Goal: Check status: Check status

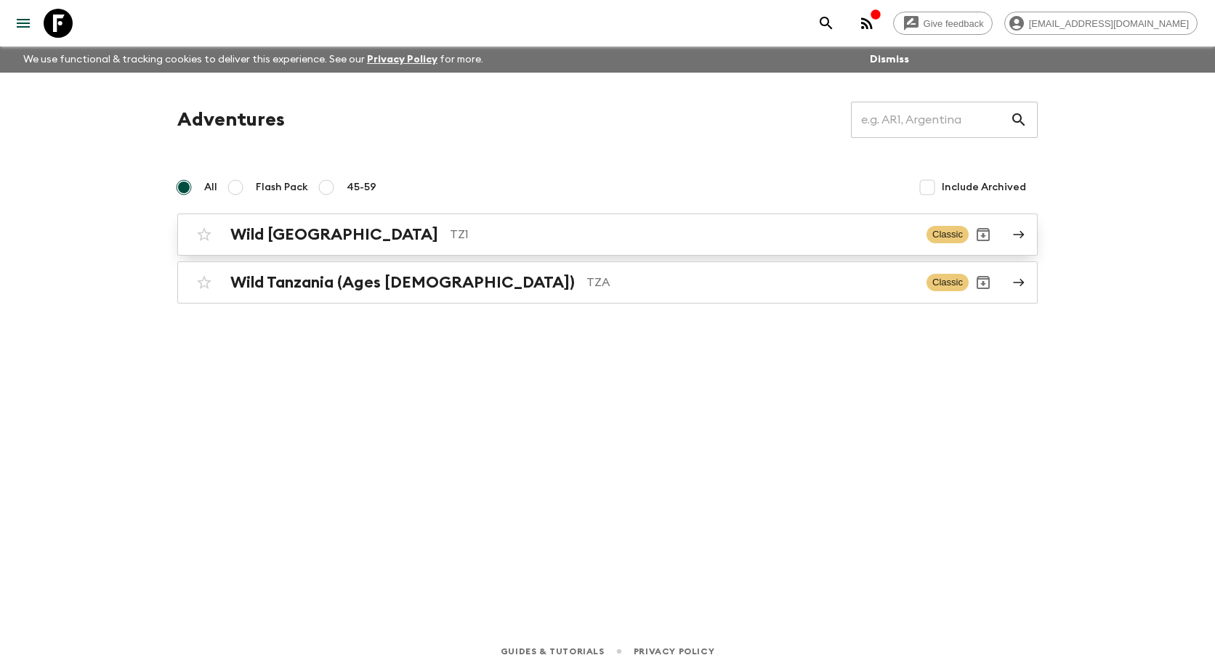
click at [303, 229] on h2 "Wild [GEOGRAPHIC_DATA]" at bounding box center [334, 234] width 208 height 19
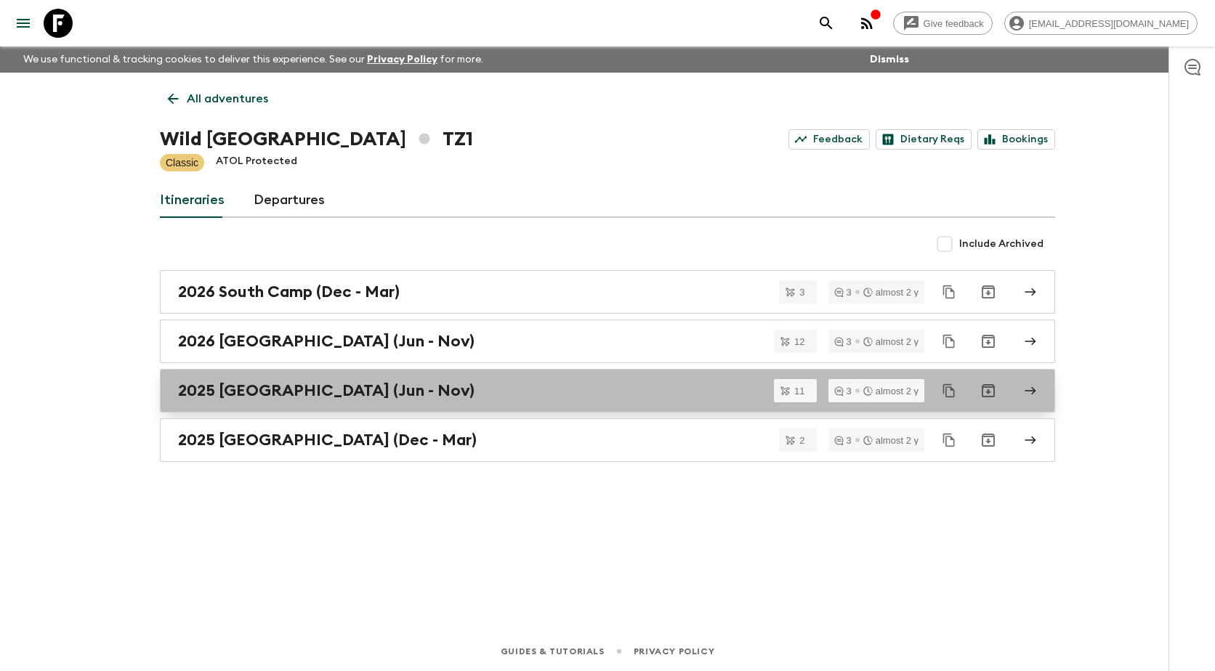
click at [265, 397] on h2 "2025 [GEOGRAPHIC_DATA] (Jun - Nov)" at bounding box center [326, 390] width 296 height 19
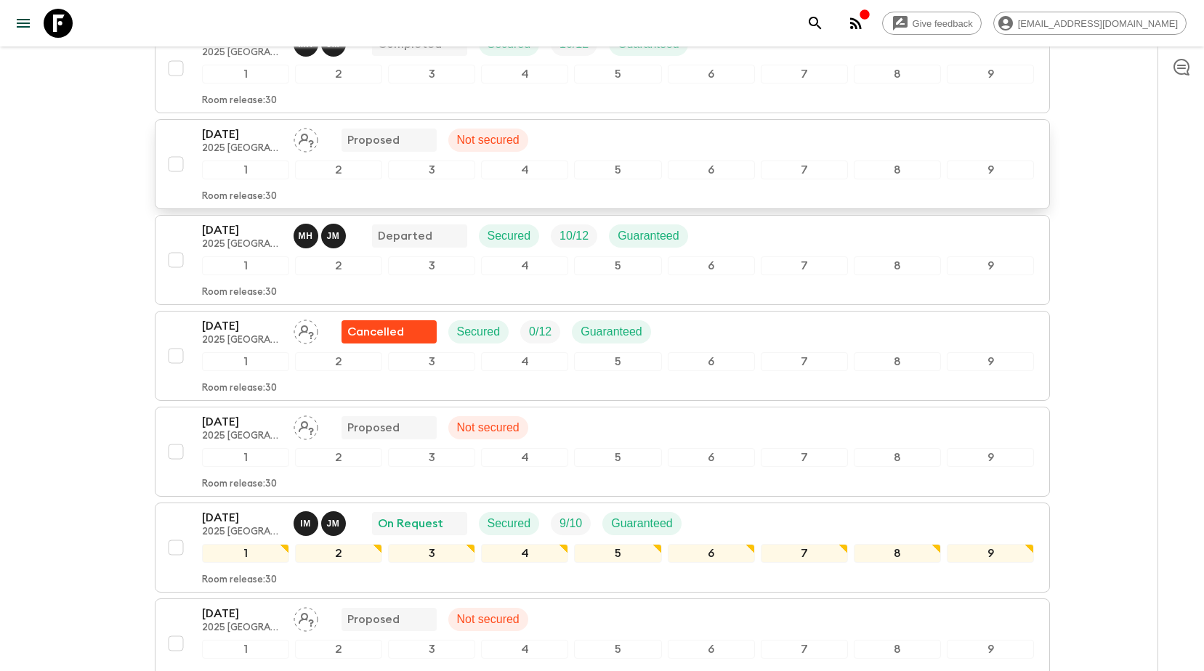
scroll to position [509, 0]
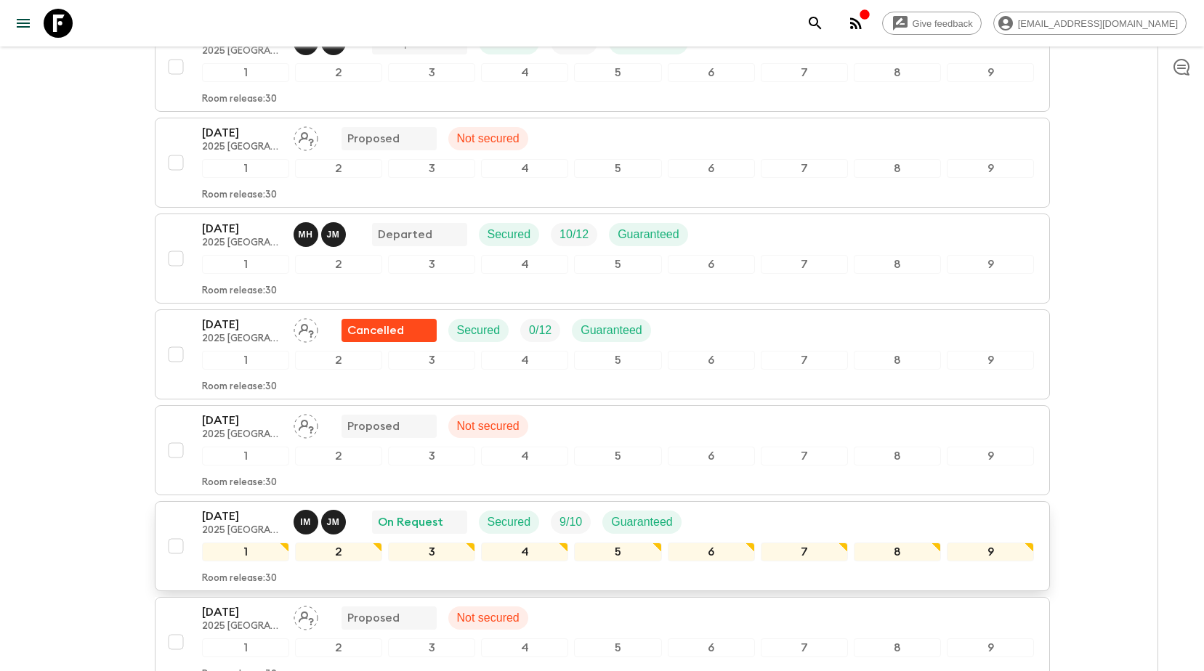
click at [238, 525] on p "2025 [GEOGRAPHIC_DATA] (Jun - Nov)" at bounding box center [242, 531] width 80 height 12
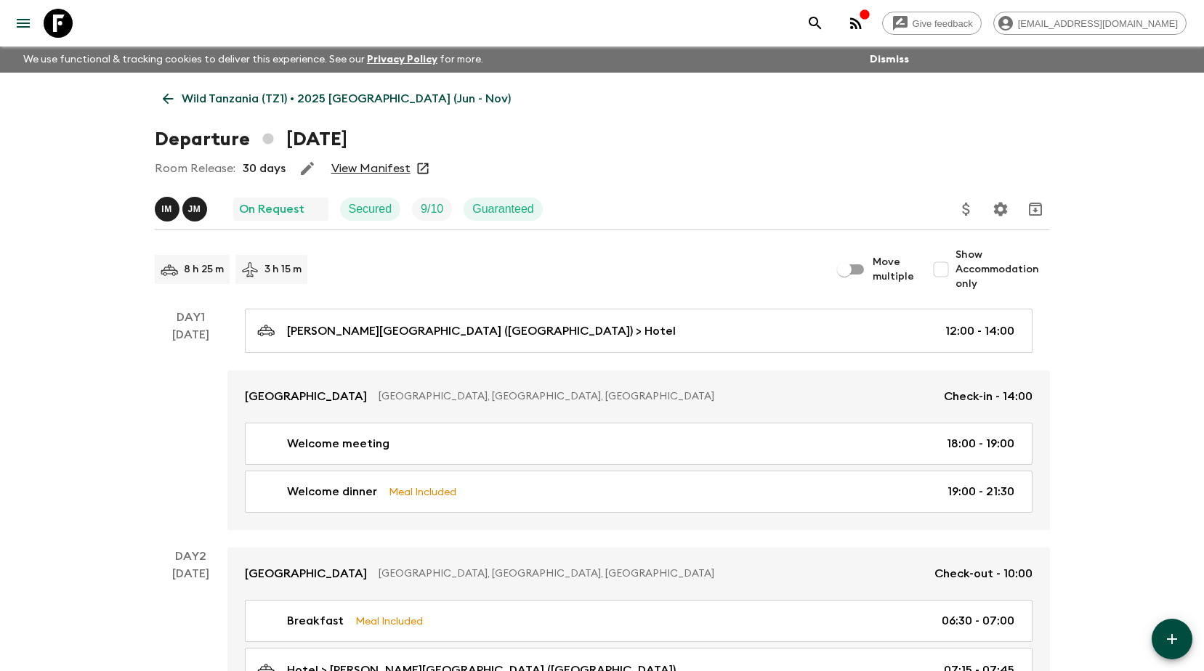
click at [381, 161] on link "View Manifest" at bounding box center [370, 168] width 79 height 15
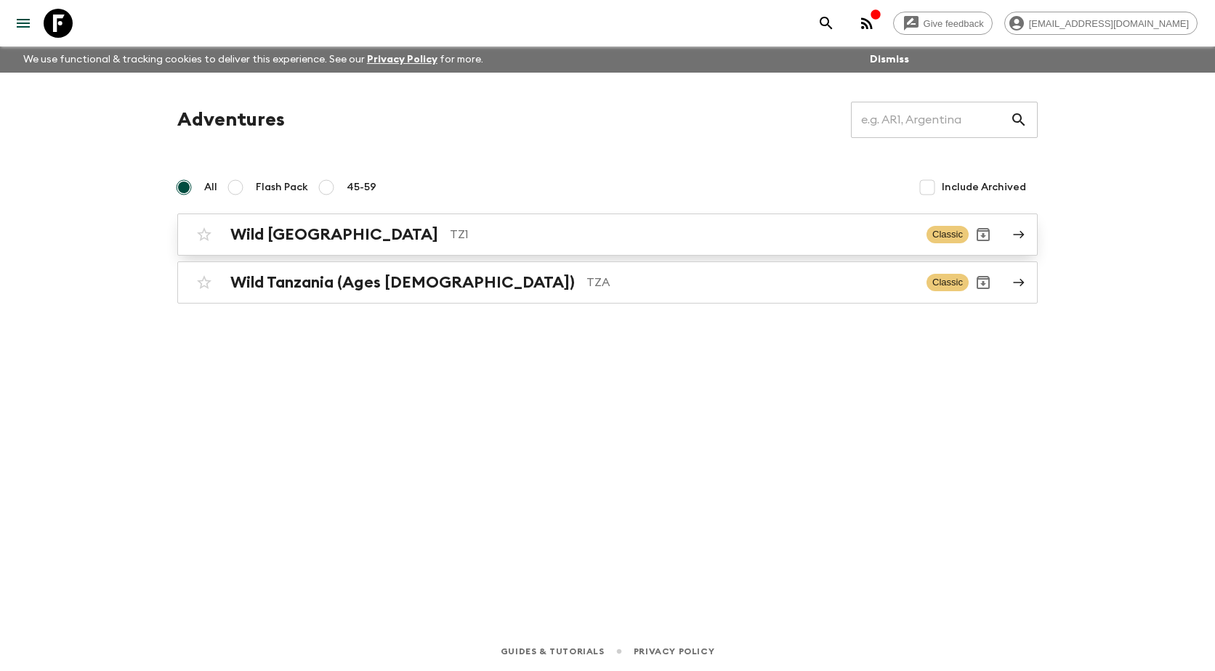
click at [297, 236] on h2 "Wild [GEOGRAPHIC_DATA]" at bounding box center [334, 234] width 208 height 19
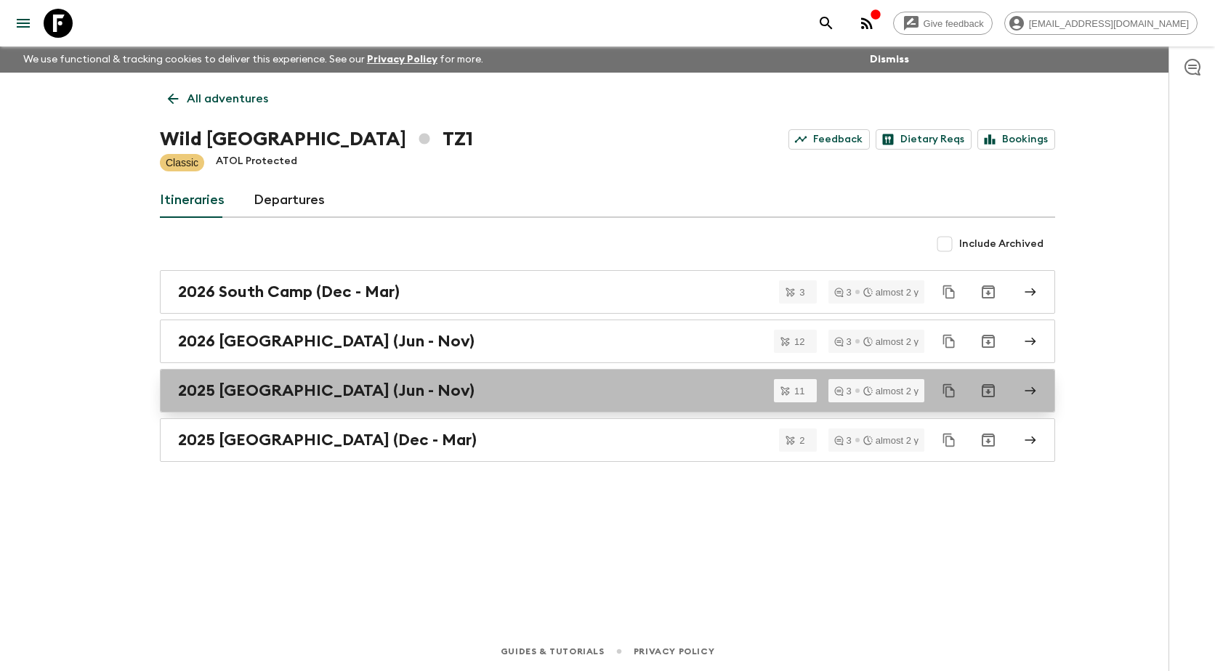
click at [260, 393] on h2 "2025 [GEOGRAPHIC_DATA] (Jun - Nov)" at bounding box center [326, 390] width 296 height 19
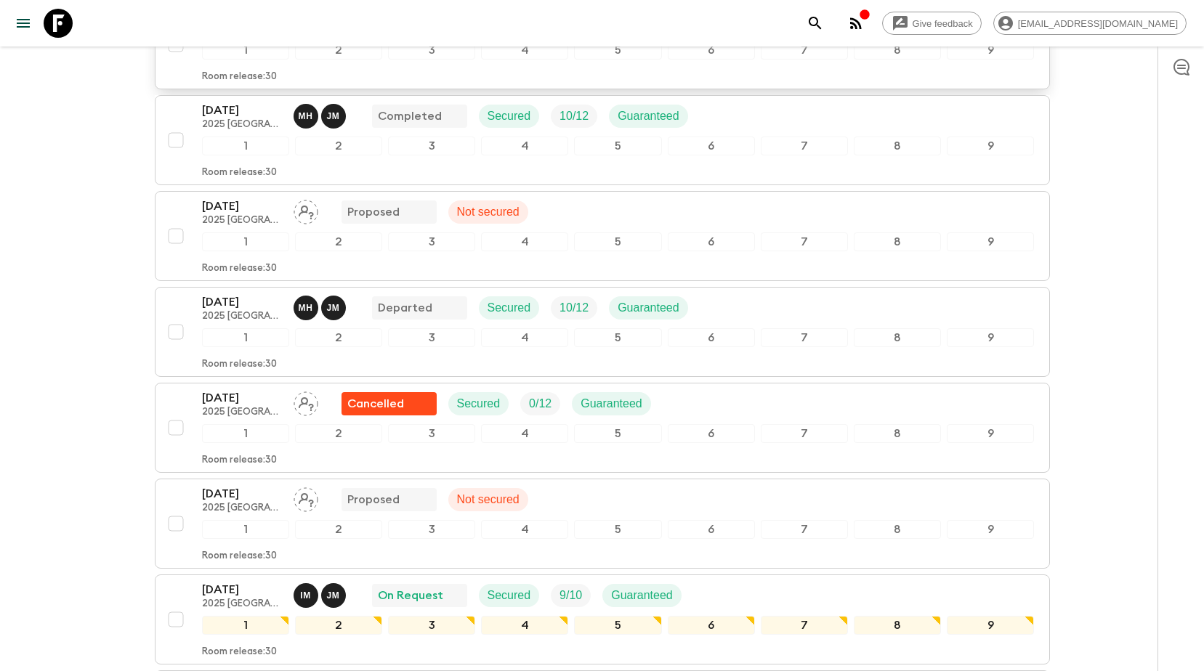
scroll to position [436, 0]
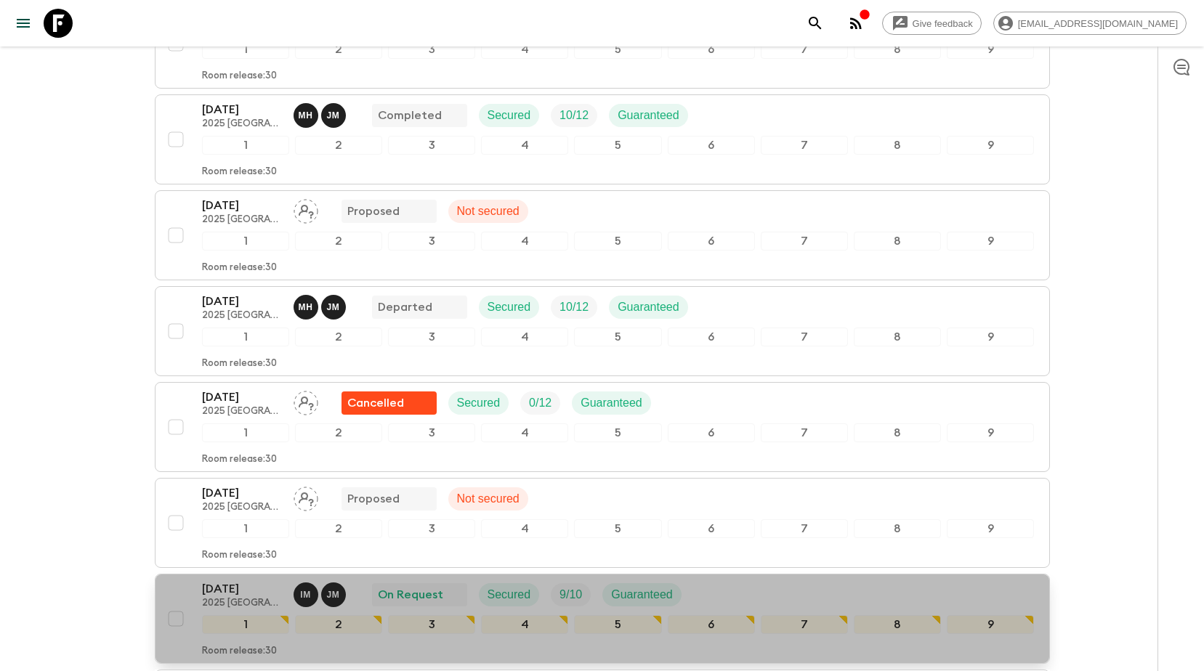
click at [242, 581] on p "[DATE]" at bounding box center [242, 589] width 80 height 17
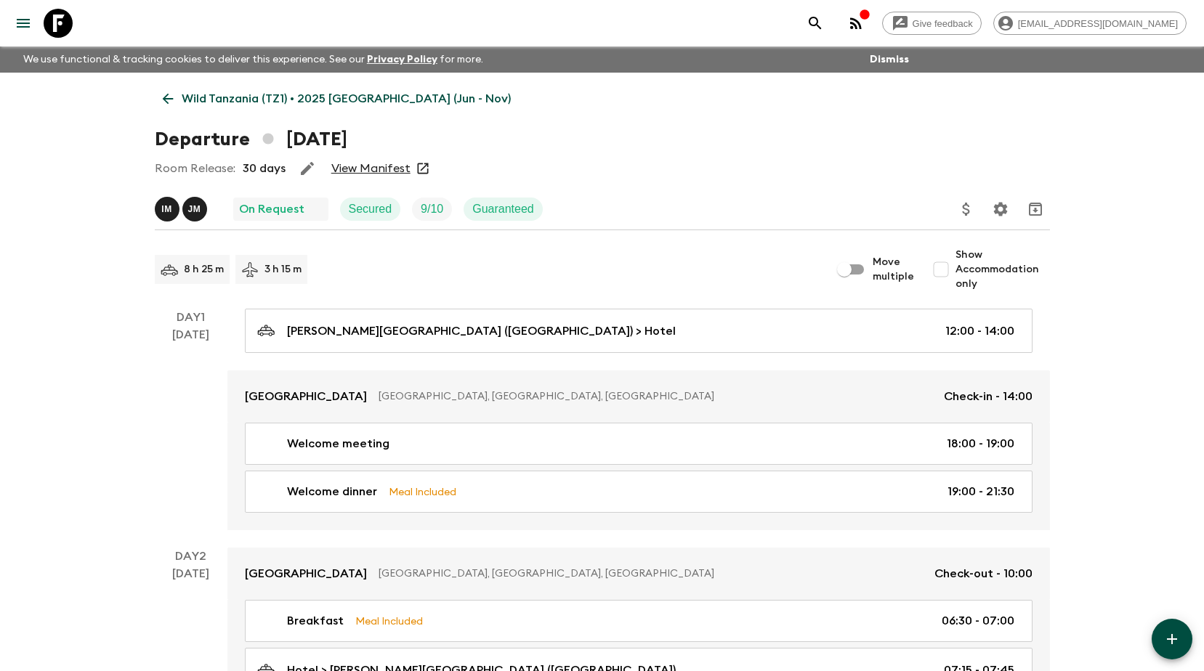
click at [375, 169] on link "View Manifest" at bounding box center [370, 168] width 79 height 15
